Goal: Transaction & Acquisition: Purchase product/service

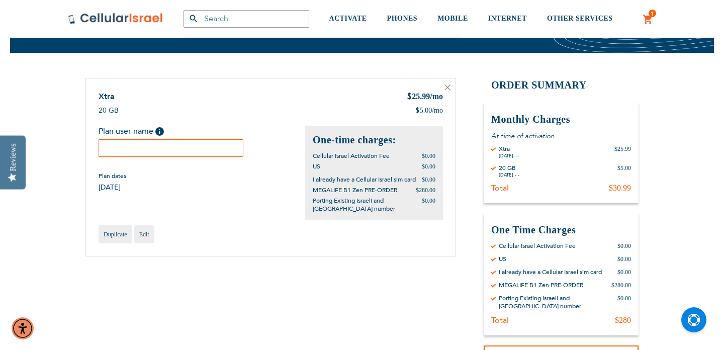
scroll to position [73, 0]
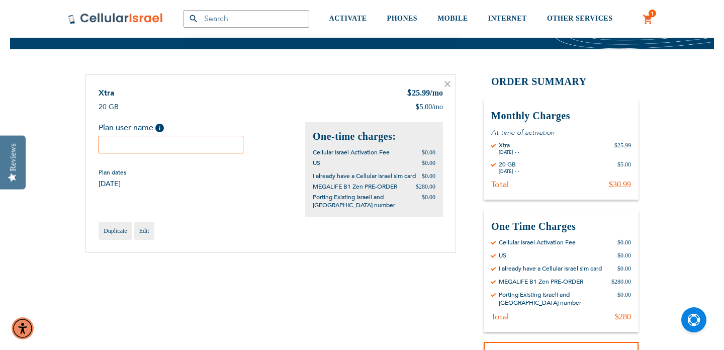
click at [143, 142] on input "text" at bounding box center [171, 145] width 145 height 18
type input "David Masri"
click at [267, 240] on div "Duplicate Edit" at bounding box center [271, 231] width 345 height 18
click at [239, 196] on div "Xtra $ 25.99 /mo 20 GB $ 5.00 /mo Plan user name" at bounding box center [271, 163] width 371 height 179
click at [198, 178] on div "Plan dates 08/25/2025" at bounding box center [202, 179] width 207 height 20
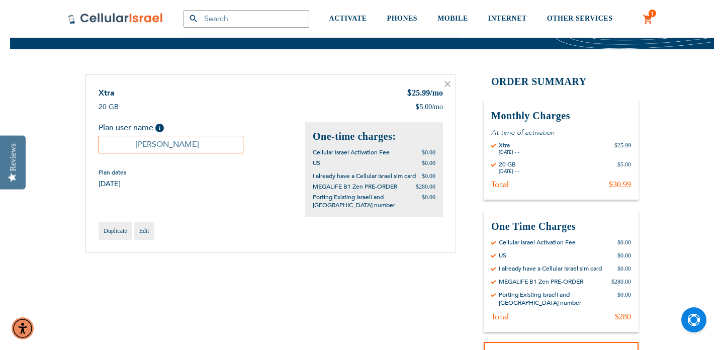
click at [213, 136] on input "David Masri" at bounding box center [171, 145] width 145 height 18
click at [233, 105] on div "20 GB $ 5.00 /mo" at bounding box center [271, 107] width 345 height 10
click at [269, 216] on div "Xtra $ 25.99 /mo 20 GB $ 5.00 /mo Plan user name" at bounding box center [271, 163] width 371 height 179
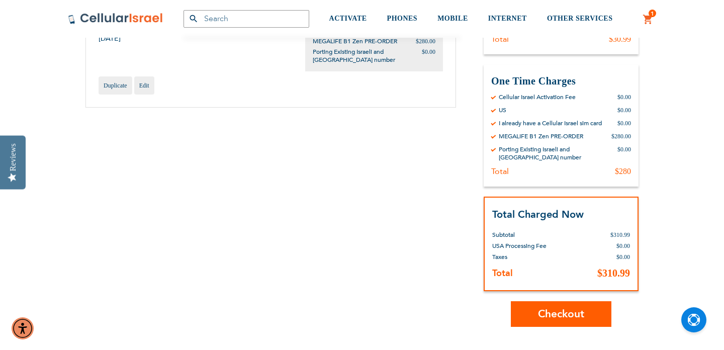
scroll to position [221, 0]
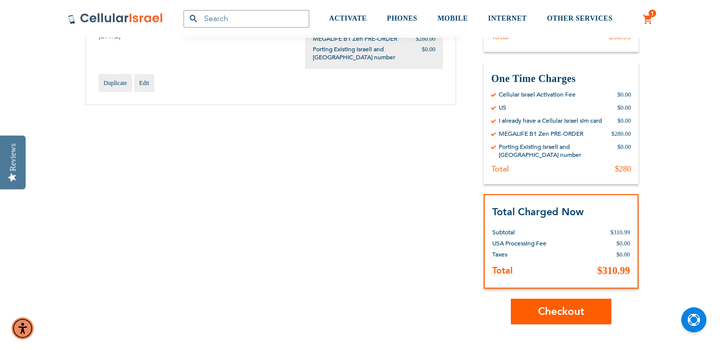
click at [577, 307] on span "Checkout" at bounding box center [561, 311] width 46 height 15
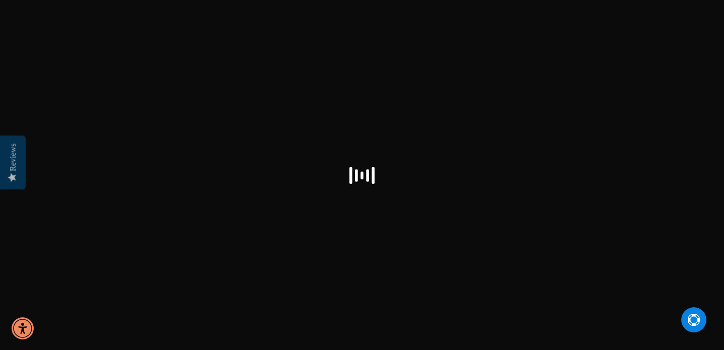
select select "US"
checkbox input "true"
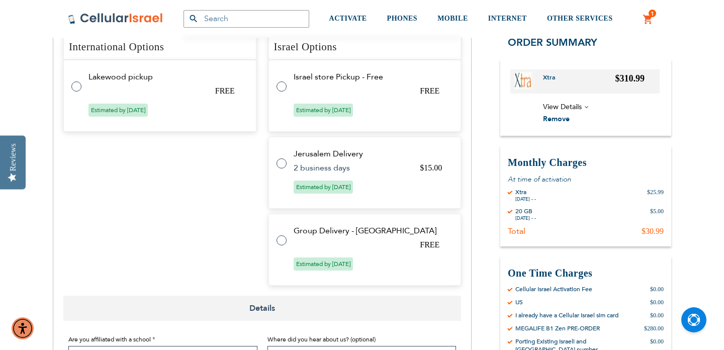
scroll to position [475, 0]
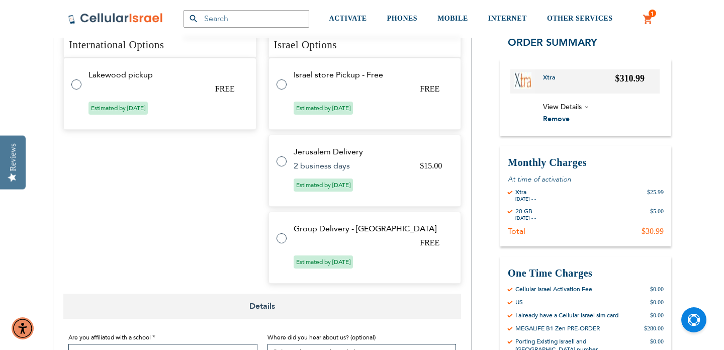
click at [282, 232] on label at bounding box center [287, 232] width 20 height 0
radio input "true"
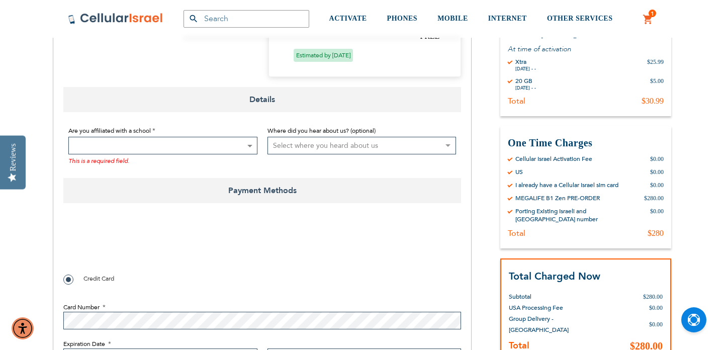
scroll to position [659, 0]
click at [244, 148] on span at bounding box center [249, 146] width 10 height 17
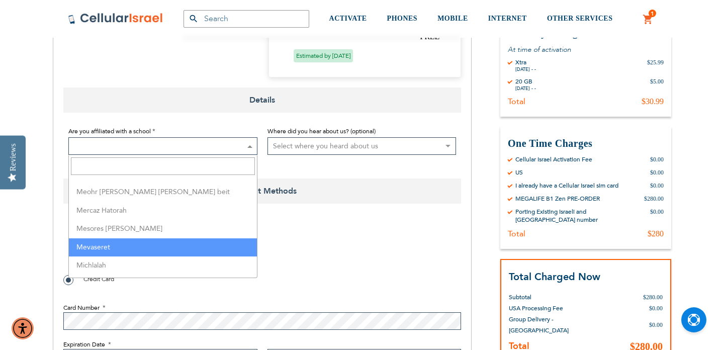
scroll to position [1546, 0]
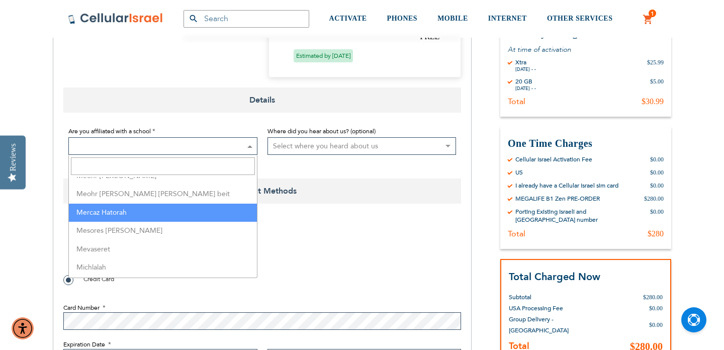
select select "100"
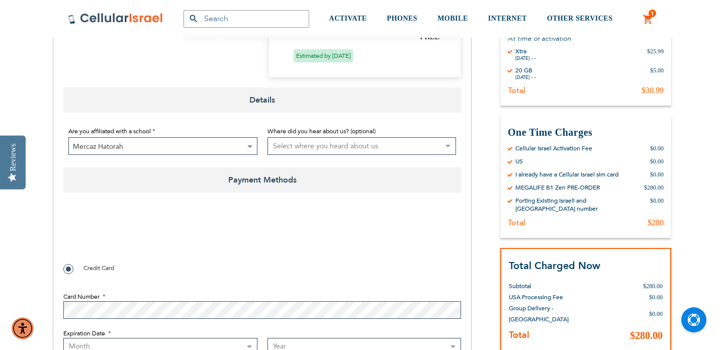
click at [337, 247] on div at bounding box center [262, 234] width 398 height 39
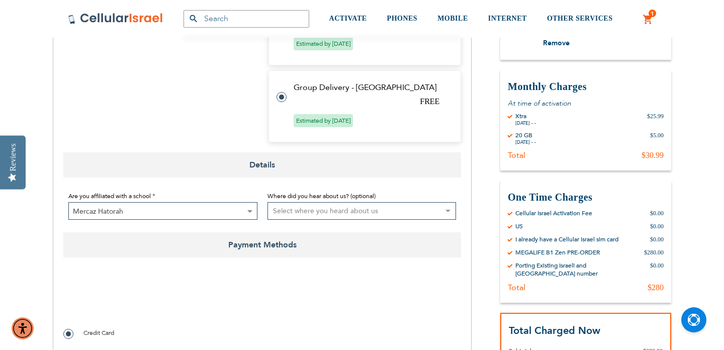
scroll to position [598, 0]
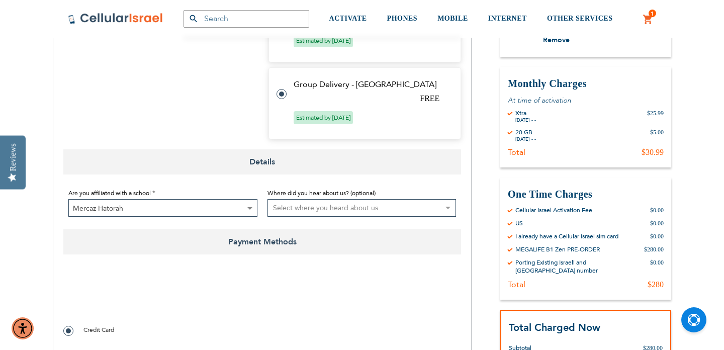
click at [384, 218] on fieldset "Are you affiliated with a school Not Affiliated with a School Aderes Hatorah Ad…" at bounding box center [262, 202] width 398 height 40
click at [389, 210] on select "Select where you heard about us Existing Customer Friend Other School/Group BP …" at bounding box center [362, 208] width 189 height 18
click at [382, 211] on select "Select where you heard about us Existing Customer Friend Other School/Group BP …" at bounding box center [362, 208] width 189 height 18
select select "4"
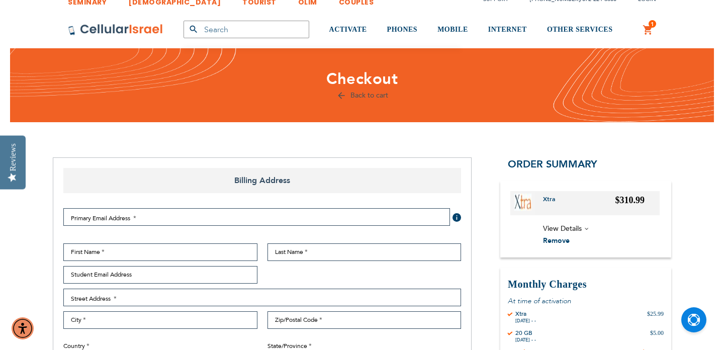
scroll to position [24, 0]
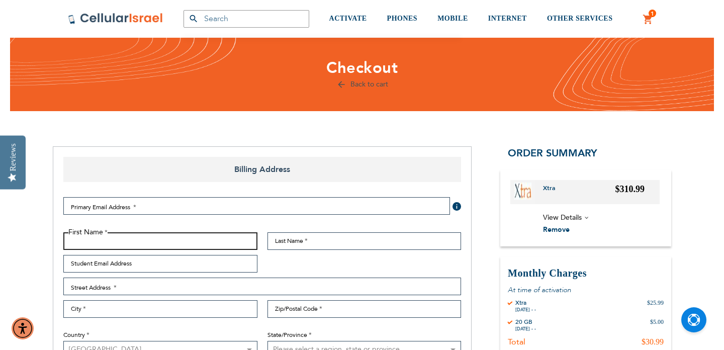
click at [174, 242] on input "First Name" at bounding box center [160, 241] width 194 height 18
type input "[PERSON_NAME]"
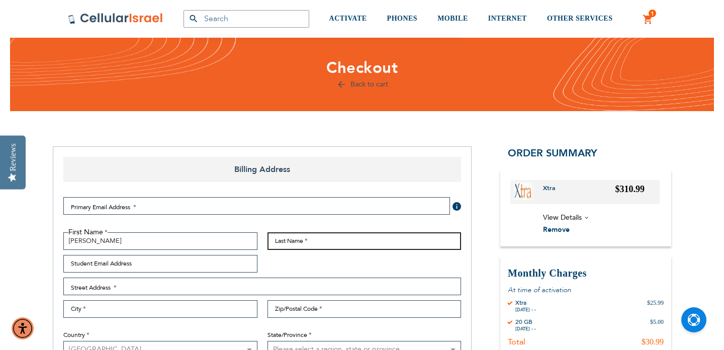
type input "Masri"
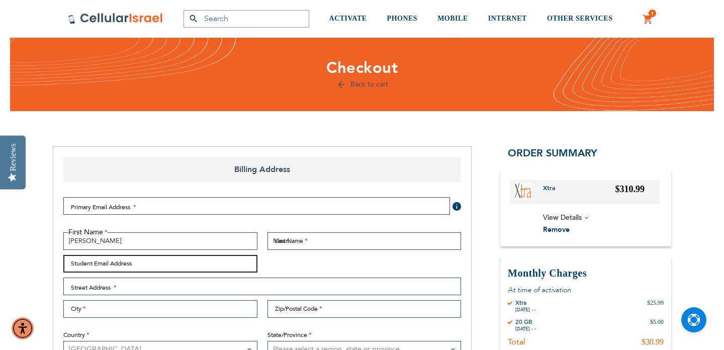
type input "[PERSON_NAME][EMAIL_ADDRESS][PERSON_NAME][DOMAIN_NAME]"
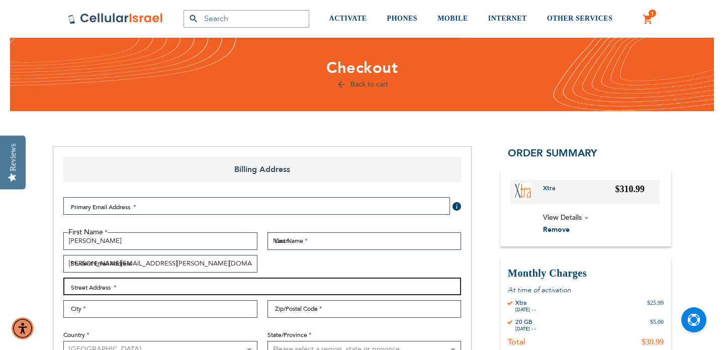
type input "[STREET_ADDRESS]"
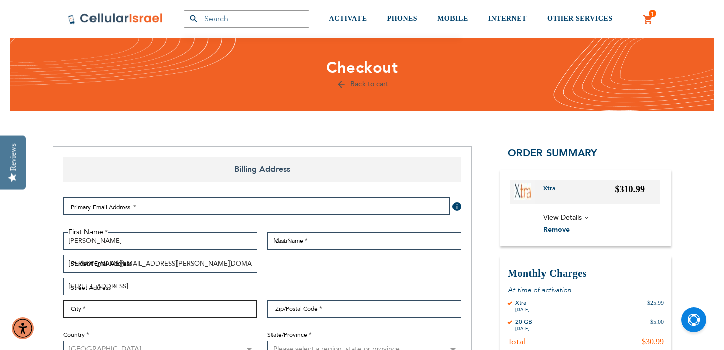
type input "[GEOGRAPHIC_DATA]"
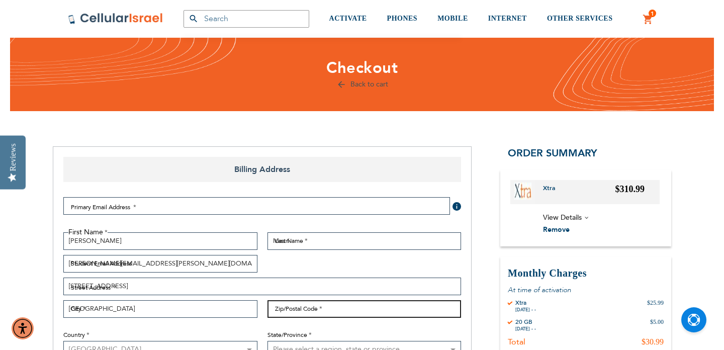
type input "77071"
select select "57"
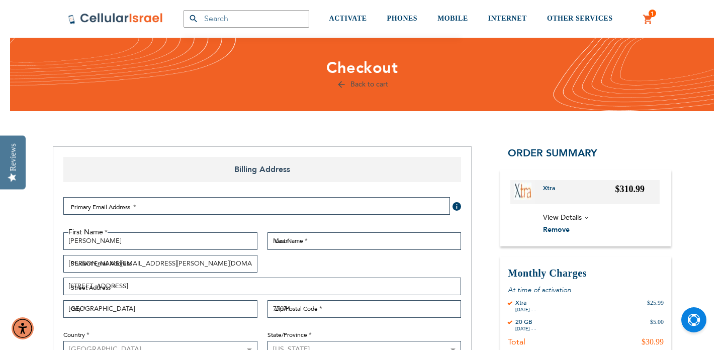
type input "8324989904"
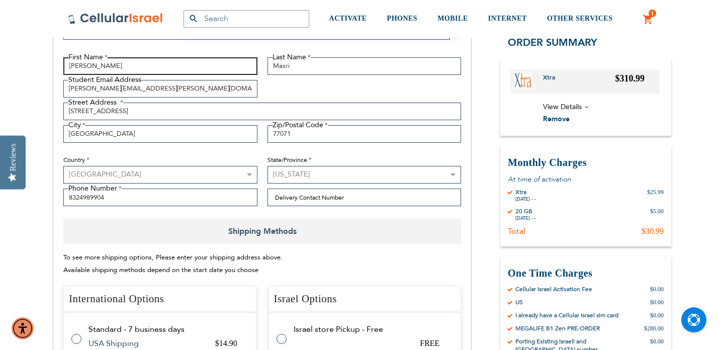
scroll to position [204, 0]
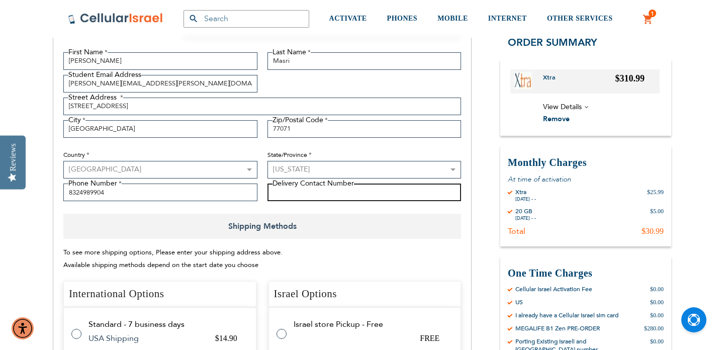
click at [373, 195] on input "Delivery Contact Number" at bounding box center [365, 193] width 194 height 18
type input "8327221594"
click at [412, 258] on div "To see more shipping options, Please enter your shipping address above. Availab…" at bounding box center [262, 258] width 398 height 25
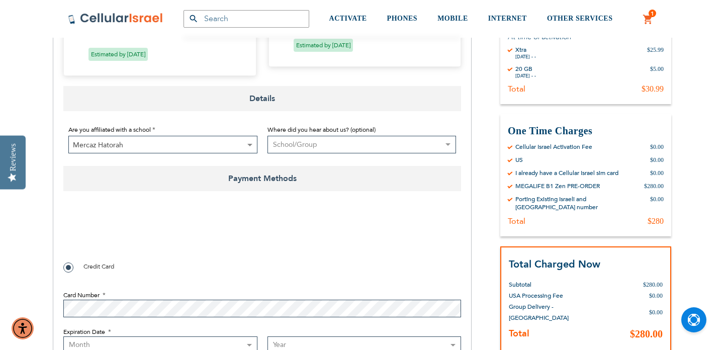
scroll to position [704, 0]
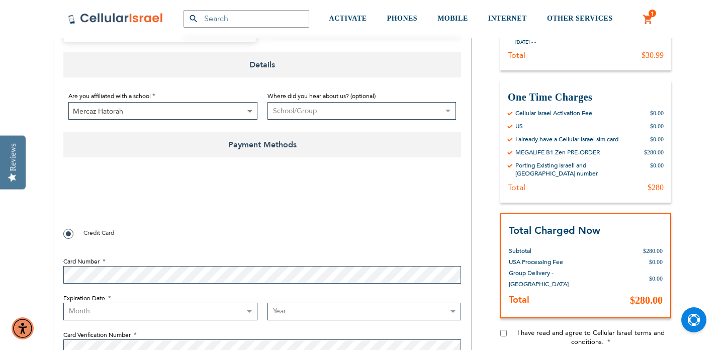
checkbox input "true"
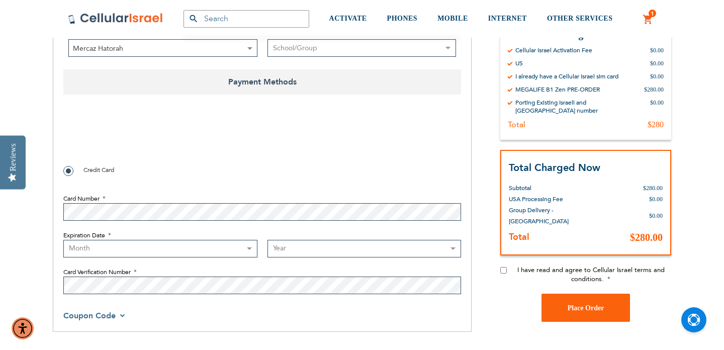
scroll to position [770, 0]
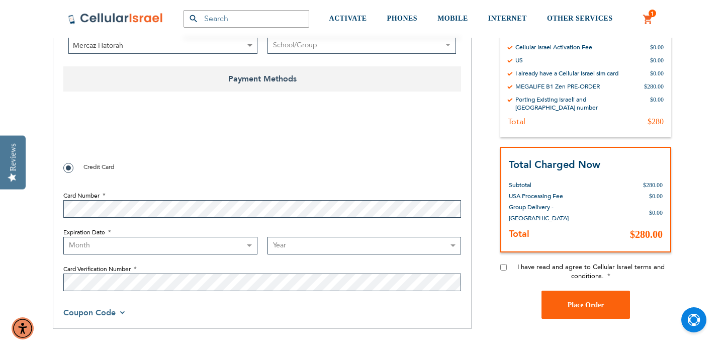
select select "10"
select select "2028"
click at [503, 269] on input "I have read and agree to Cellular Israel terms and conditions." at bounding box center [504, 267] width 7 height 7
checkbox input "true"
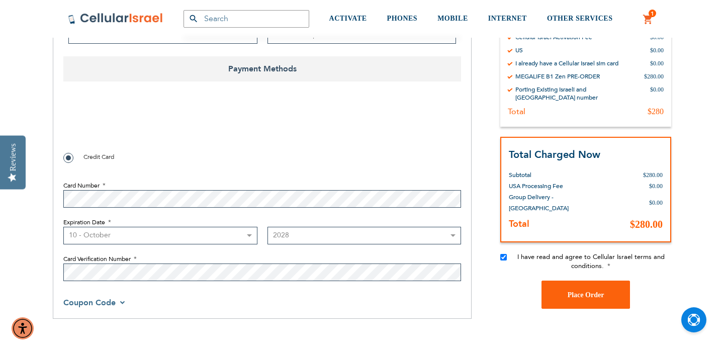
scroll to position [792, 0]
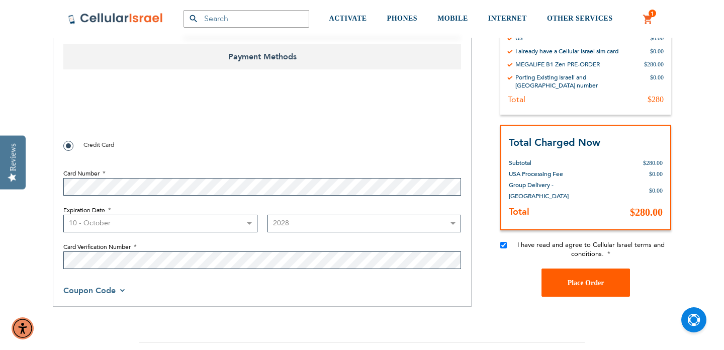
click at [594, 288] on button "Place Order" at bounding box center [586, 283] width 89 height 28
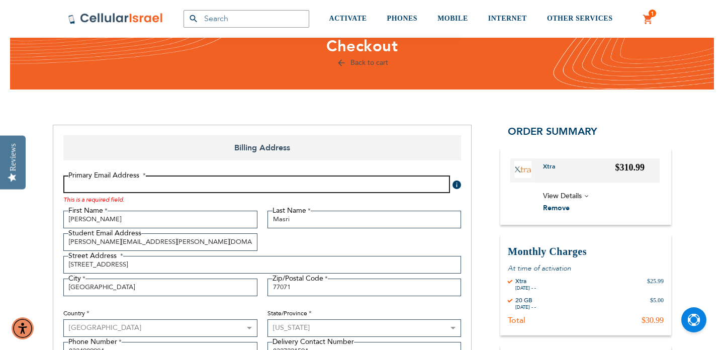
click at [280, 186] on input "Email Address" at bounding box center [256, 185] width 387 height 18
type input "[PERSON_NAME][EMAIL_ADDRESS][PERSON_NAME][DOMAIN_NAME]"
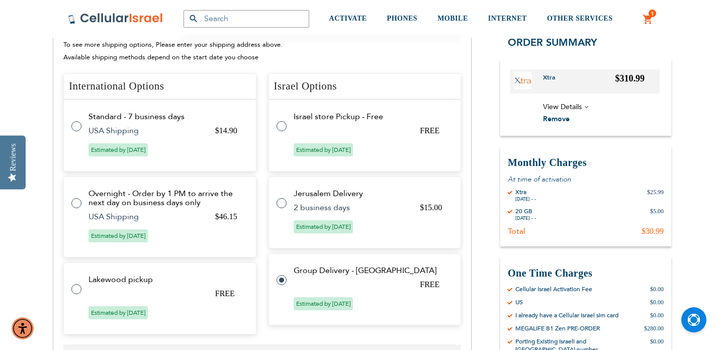
scroll to position [458, 0]
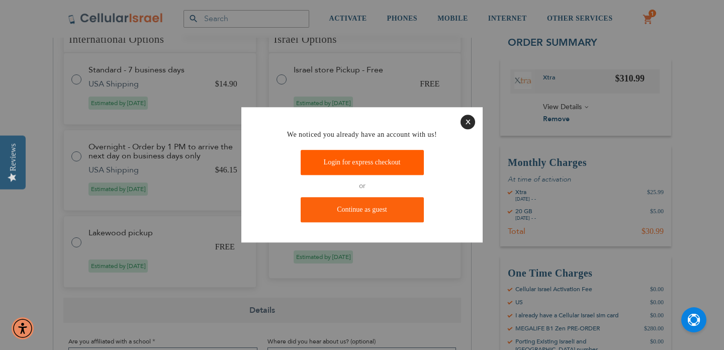
click at [379, 163] on link "Login for express checkout" at bounding box center [362, 162] width 123 height 25
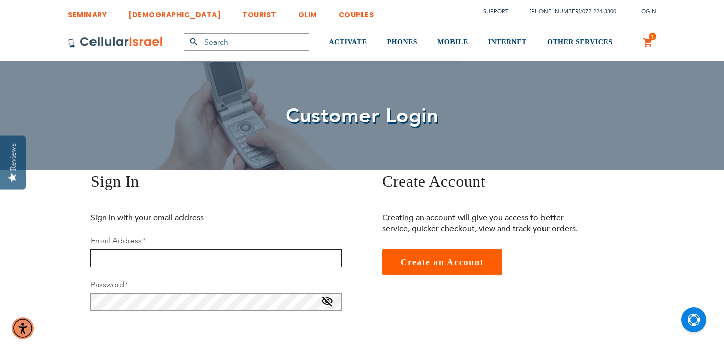
click at [239, 261] on input "email" at bounding box center [217, 259] width 252 height 18
type input "[PERSON_NAME][EMAIL_ADDRESS][PERSON_NAME][DOMAIN_NAME]"
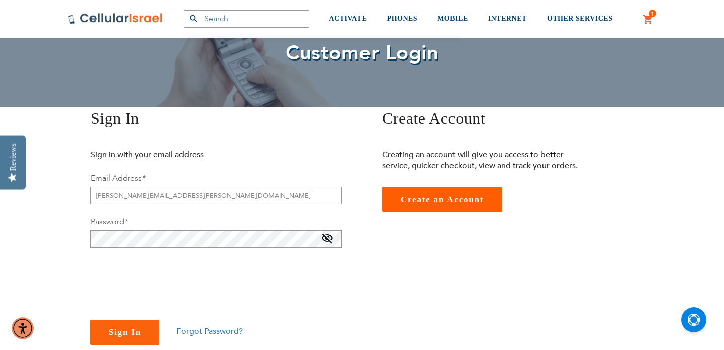
scroll to position [126, 0]
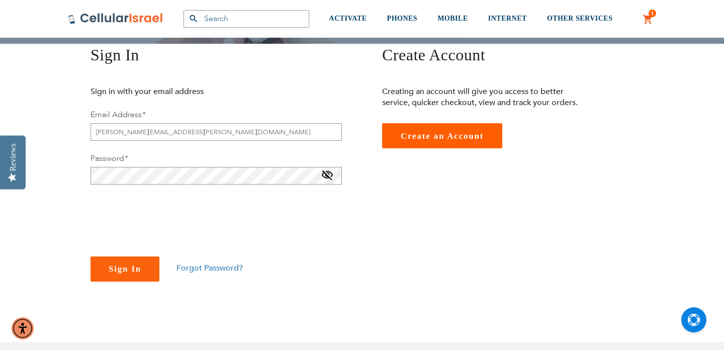
checkbox input "true"
click at [130, 274] on span "Sign In" at bounding box center [125, 269] width 33 height 10
